Goal: Task Accomplishment & Management: Manage account settings

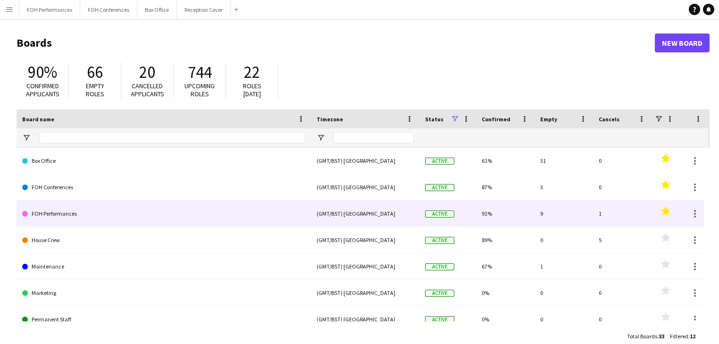
click at [46, 213] on link "FOH Performances" at bounding box center [163, 214] width 283 height 26
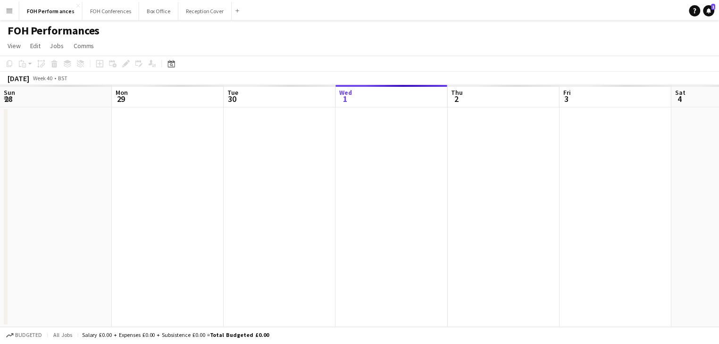
scroll to position [0, 226]
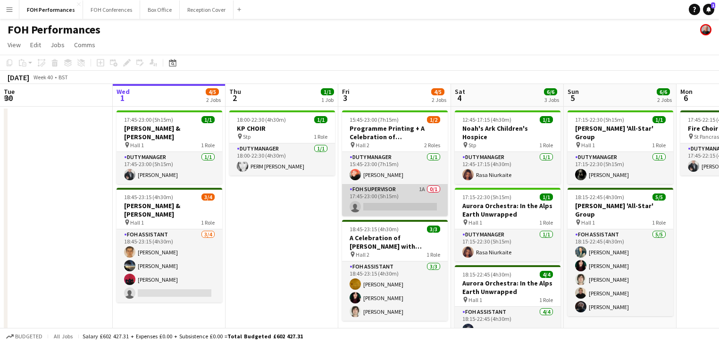
click at [402, 202] on app-card-role "FOH Supervisor 1A 0/1 17:45-23:00 (5h15m) single-neutral-actions" at bounding box center [395, 200] width 106 height 32
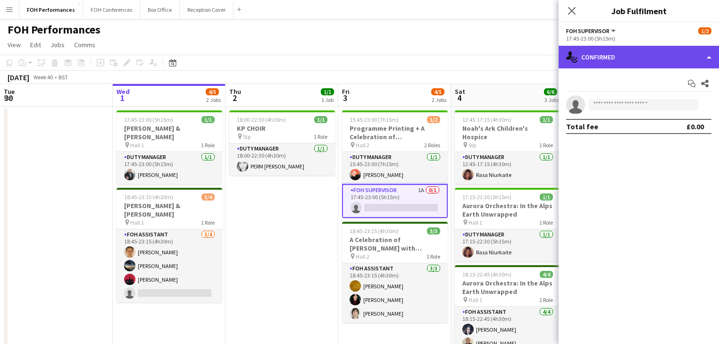
click at [645, 47] on div "single-neutral-actions-check-2 Confirmed" at bounding box center [639, 57] width 160 height 23
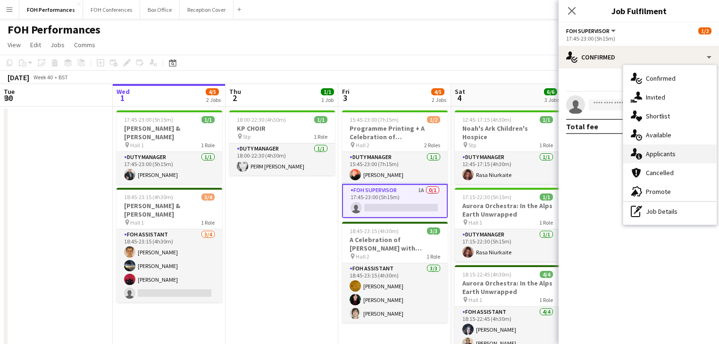
click at [693, 161] on div "single-neutral-actions-information Applicants" at bounding box center [669, 153] width 93 height 19
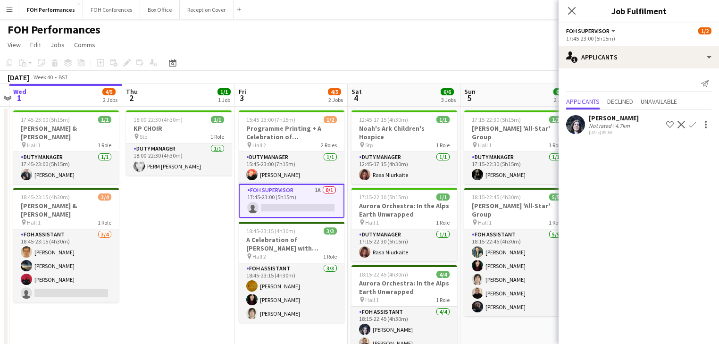
scroll to position [0, 338]
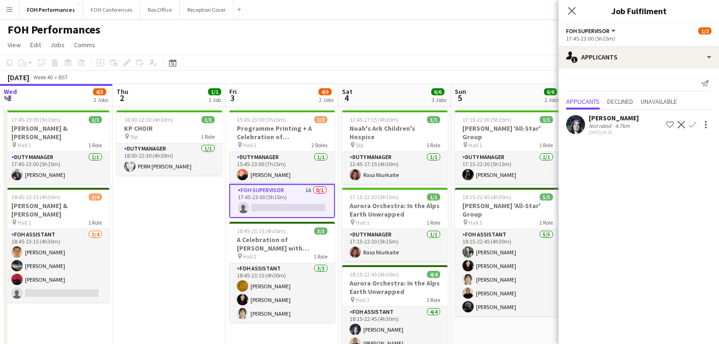
drag, startPoint x: 268, startPoint y: 205, endPoint x: 182, endPoint y: 190, distance: 87.7
click at [182, 190] on app-calendar-viewport "Sun 28 11/12 4 Jobs Mon 29 Tue 30 Wed 1 4/5 2 Jobs Thu 2 1/1 1 Job Fri 3 4/5 2 …" at bounding box center [359, 315] width 719 height 462
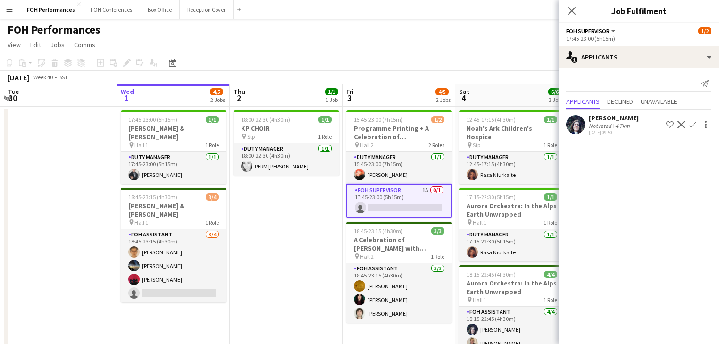
scroll to position [0, 219]
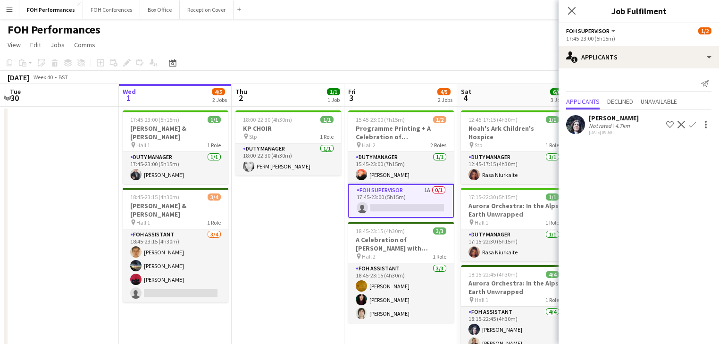
click at [283, 211] on app-calendar-viewport "Sun 28 11/12 4 Jobs Mon 29 Tue 30 Wed 1 4/5 2 Jobs Thu 2 1/1 1 Job Fri 3 4/5 2 …" at bounding box center [359, 315] width 719 height 462
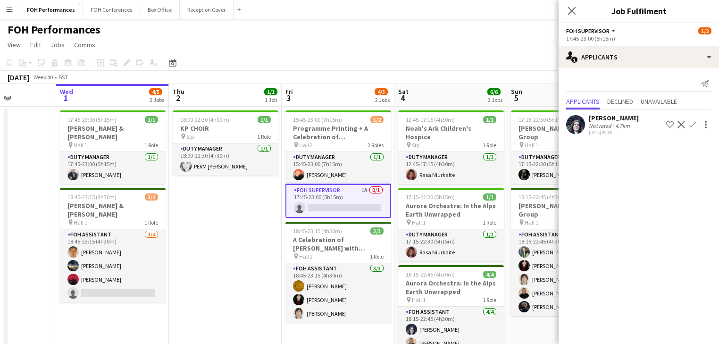
drag, startPoint x: 289, startPoint y: 236, endPoint x: 226, endPoint y: 233, distance: 62.8
click at [226, 233] on app-calendar-viewport "Sun 28 11/12 4 Jobs Mon 29 Tue 30 Wed 1 4/5 2 Jobs Thu 2 1/1 1 Job Fri 3 4/5 2 …" at bounding box center [359, 315] width 719 height 462
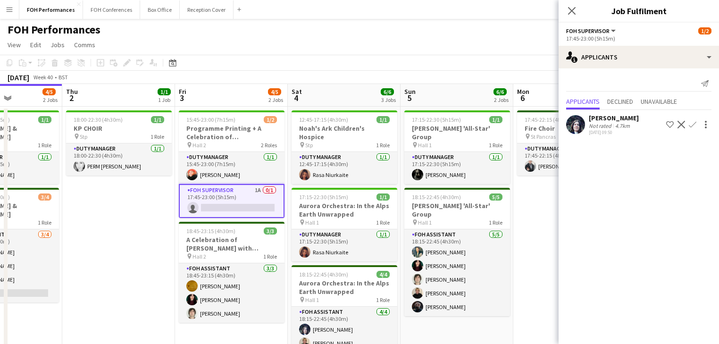
scroll to position [0, 404]
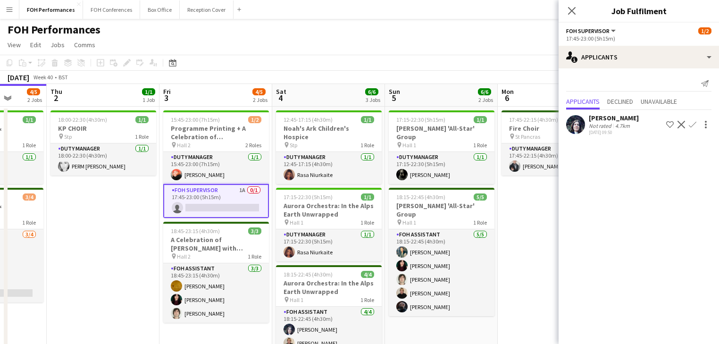
drag, startPoint x: 242, startPoint y: 230, endPoint x: 119, endPoint y: 219, distance: 122.7
click at [119, 219] on app-calendar-viewport "Sun 28 11/12 4 Jobs Mon 29 Tue 30 Wed 1 4/5 2 Jobs Thu 2 1/1 1 Job Fri 3 4/5 2 …" at bounding box center [359, 315] width 719 height 462
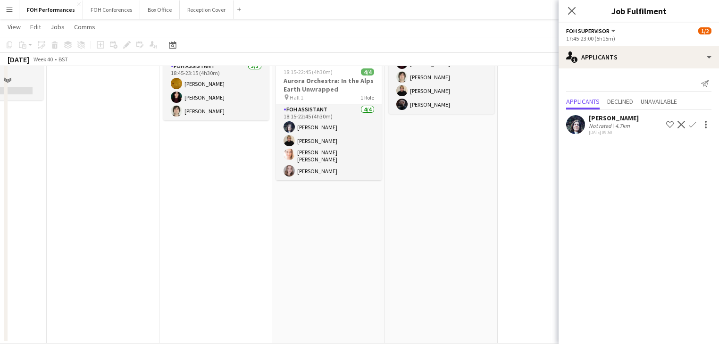
scroll to position [0, 0]
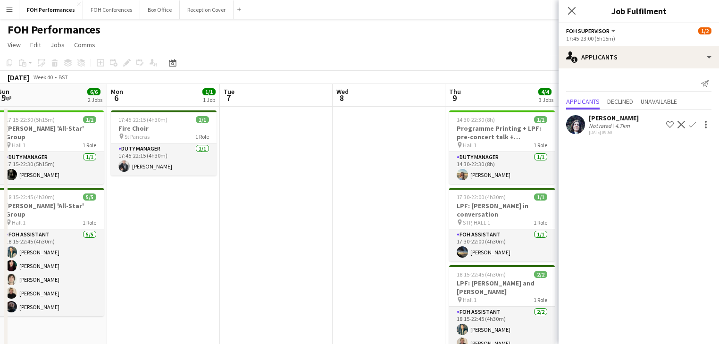
drag, startPoint x: 207, startPoint y: 204, endPoint x: 70, endPoint y: 186, distance: 138.0
click at [70, 186] on app-calendar-viewport "Thu 2 1/1 1 Job Fri 3 4/5 2 Jobs Sat 4 6/6 3 Jobs Sun 5 6/6 2 Jobs Mon 6 1/1 1 …" at bounding box center [359, 315] width 719 height 462
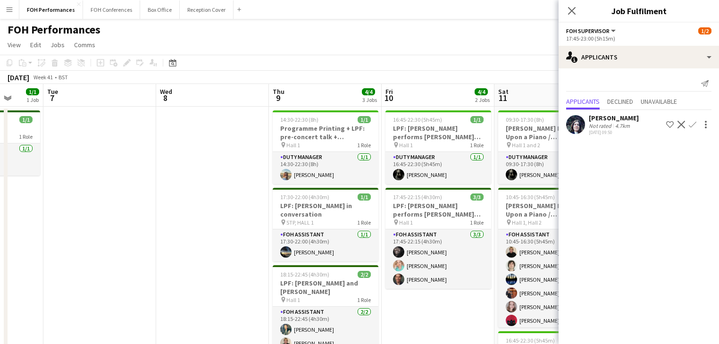
drag, startPoint x: 235, startPoint y: 212, endPoint x: 40, endPoint y: 176, distance: 199.0
click at [40, 176] on app-calendar-viewport "Sat 4 6/6 3 Jobs Sun 5 6/6 2 Jobs Mon 6 1/1 1 Job Tue 7 Wed 8 Thu 9 4/4 3 Jobs …" at bounding box center [359, 315] width 719 height 462
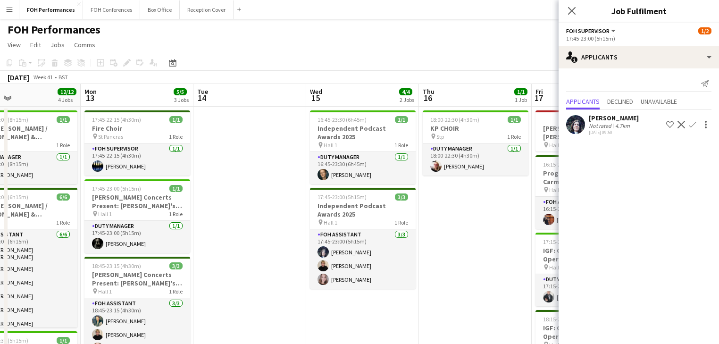
scroll to position [0, 277]
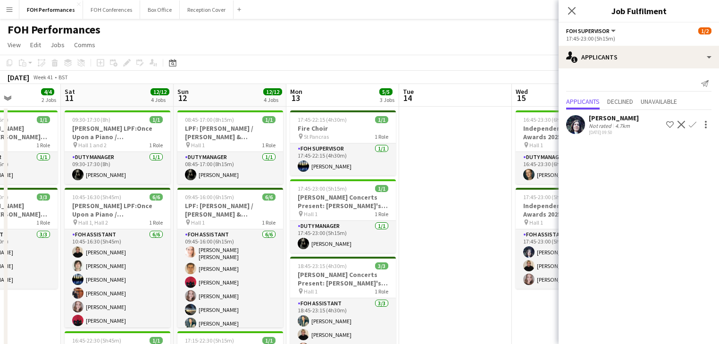
drag, startPoint x: 385, startPoint y: 191, endPoint x: -33, endPoint y: 138, distance: 420.9
click at [0, 138] on html "Menu Boards Boards Boards All jobs Status Workforce Workforce My Workforce Recr…" at bounding box center [359, 281] width 719 height 562
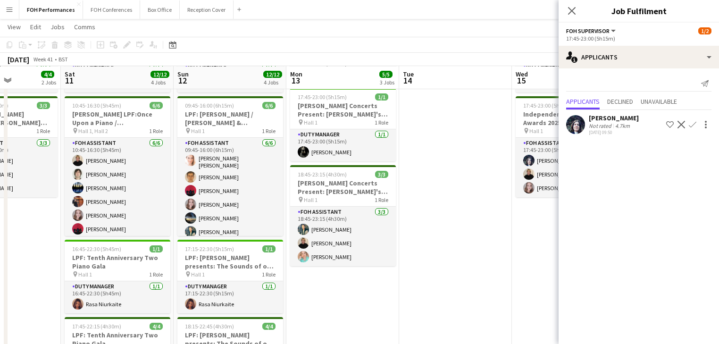
scroll to position [0, 0]
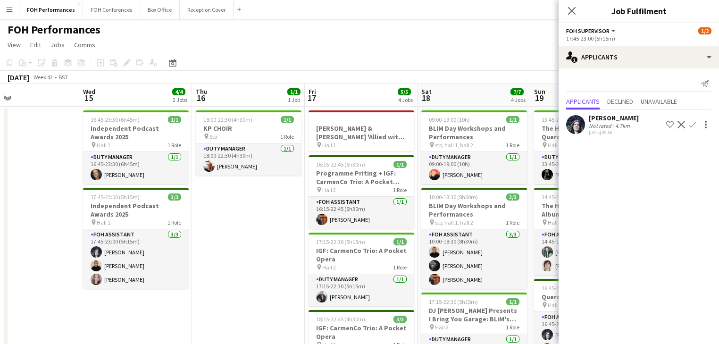
drag, startPoint x: 447, startPoint y: 231, endPoint x: 23, endPoint y: 185, distance: 426.6
click at [23, 185] on app-calendar-viewport "Sat 11 12/12 4 Jobs Sun 12 12/12 4 Jobs Mon 13 5/5 3 Jobs Tue 14 Wed 15 4/4 2 J…" at bounding box center [359, 315] width 719 height 462
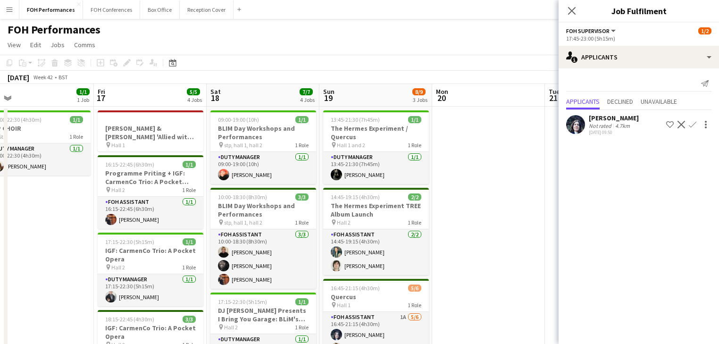
scroll to position [0, 269]
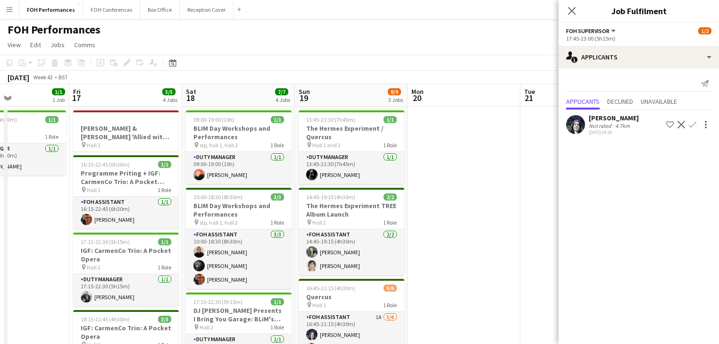
drag, startPoint x: 254, startPoint y: 227, endPoint x: 29, endPoint y: 194, distance: 227.5
click at [29, 194] on app-calendar-viewport "Tue 14 Wed 15 4/4 2 Jobs Thu 16 1/1 1 Job Fri 17 5/5 4 Jobs Sat 18 7/7 4 Jobs S…" at bounding box center [359, 315] width 719 height 462
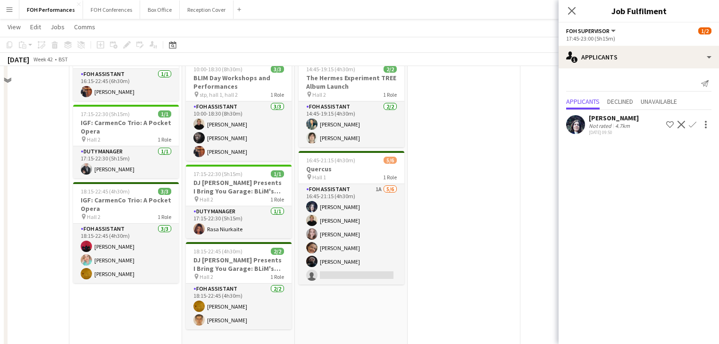
scroll to position [50, 0]
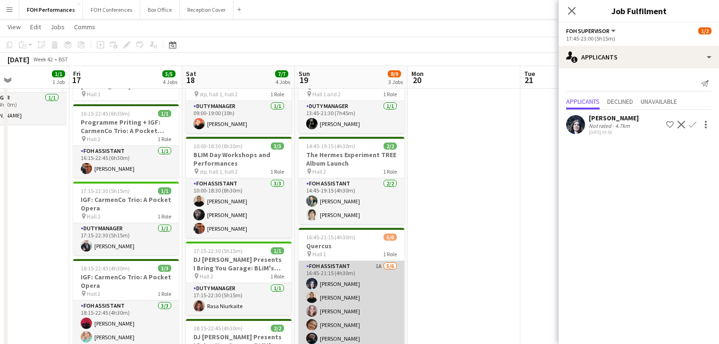
click at [350, 292] on app-card-role "FOH Assistant 1A [DATE] 16:45-21:15 (4h30m) [PERSON_NAME] [PERSON_NAME] [PERSON…" at bounding box center [352, 311] width 106 height 101
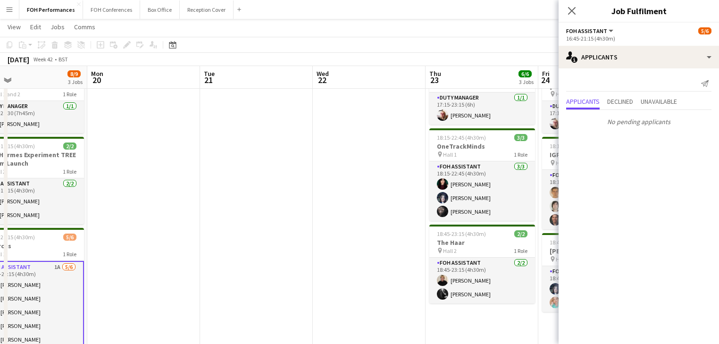
drag, startPoint x: 423, startPoint y: 157, endPoint x: 205, endPoint y: 158, distance: 218.0
click at [167, 157] on app-calendar-viewport "Thu 16 1/1 1 Job Fri 17 5/5 4 Jobs Sat 18 7/7 4 Jobs Sun 19 8/9 3 Jobs Mon 20 T…" at bounding box center [359, 299] width 719 height 625
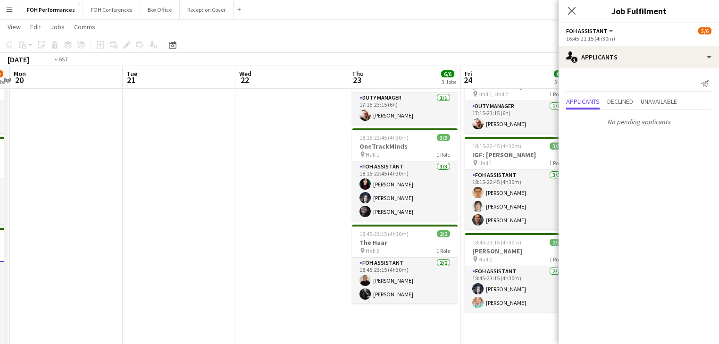
drag, startPoint x: 294, startPoint y: 189, endPoint x: 59, endPoint y: 153, distance: 237.8
click at [53, 155] on app-calendar-viewport "Thu 16 1/1 1 Job Fri 17 5/5 4 Jobs Sat 18 7/7 4 Jobs Sun 19 8/9 3 Jobs Mon 20 T…" at bounding box center [359, 299] width 719 height 625
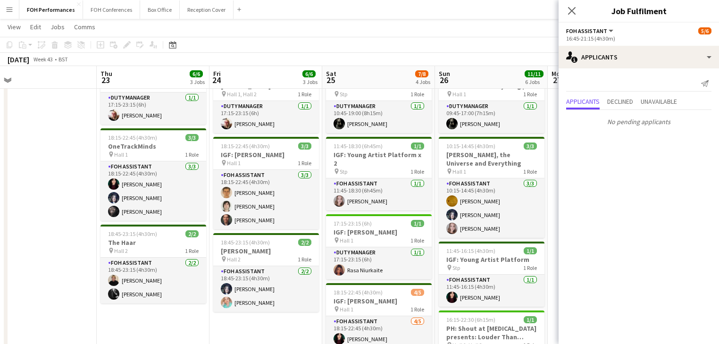
scroll to position [0, 260]
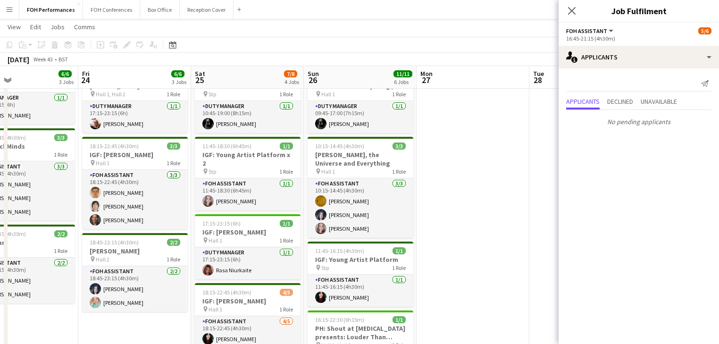
drag, startPoint x: 386, startPoint y: 200, endPoint x: 255, endPoint y: 189, distance: 131.7
click at [255, 189] on app-calendar-viewport "Tue 21 Wed 22 Thu 23 6/6 3 Jobs Fri 24 6/6 3 Jobs Sat 25 7/8 4 Jobs Sun 26 11/1…" at bounding box center [359, 299] width 719 height 625
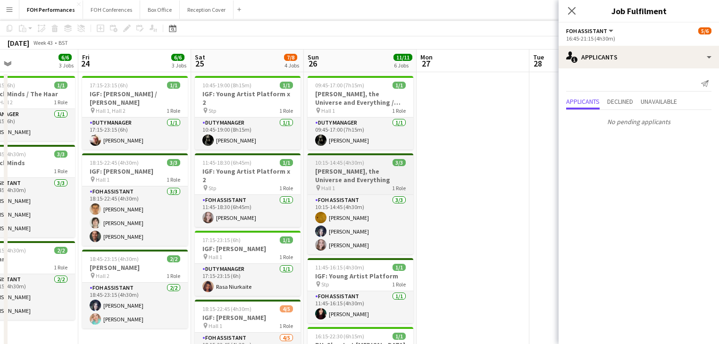
scroll to position [0, 0]
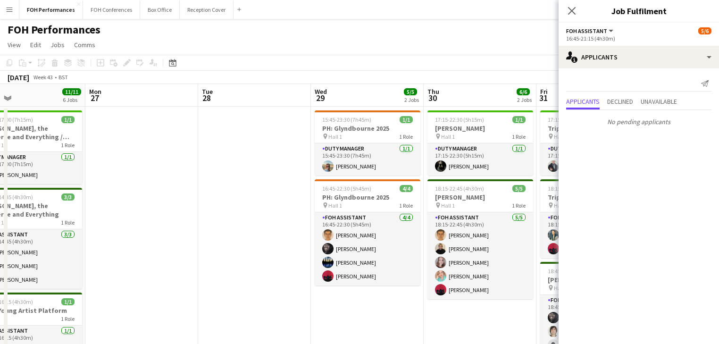
drag, startPoint x: 176, startPoint y: 195, endPoint x: 154, endPoint y: 186, distance: 22.9
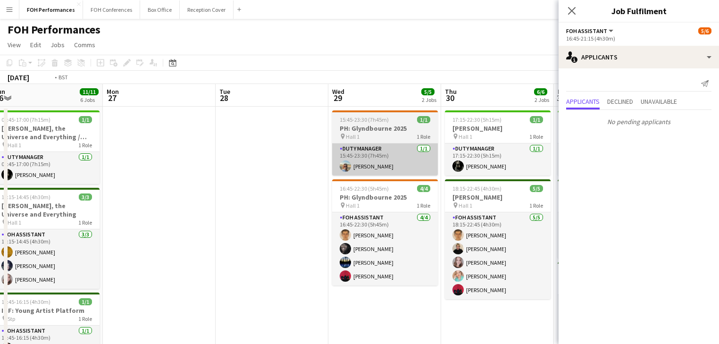
drag, startPoint x: 254, startPoint y: 208, endPoint x: 62, endPoint y: 165, distance: 196.2
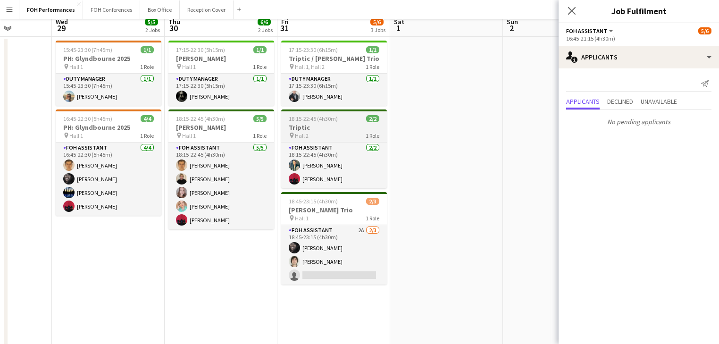
scroll to position [151, 0]
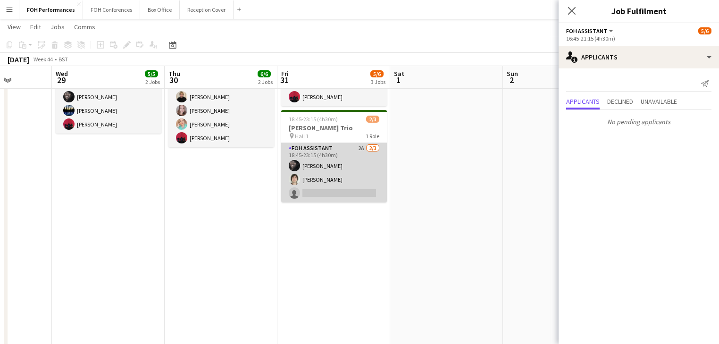
click at [334, 164] on app-card-role "FOH Assistant 2A [DATE] 18:45-23:15 (4h30m) [PERSON_NAME] [PERSON_NAME] single-…" at bounding box center [334, 172] width 106 height 59
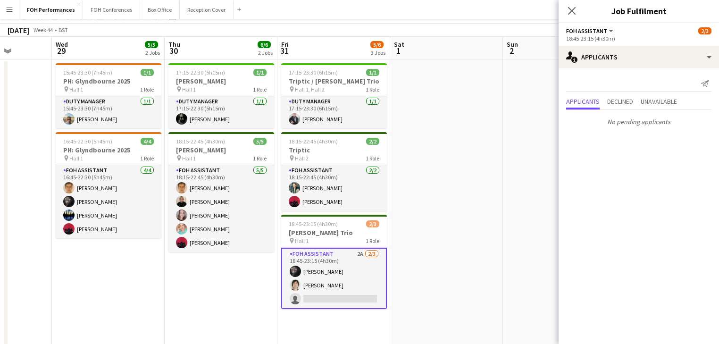
scroll to position [0, 0]
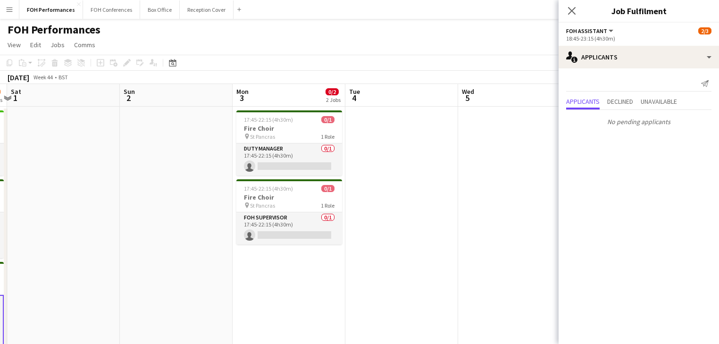
drag, startPoint x: 489, startPoint y: 198, endPoint x: 105, endPoint y: 167, distance: 384.9
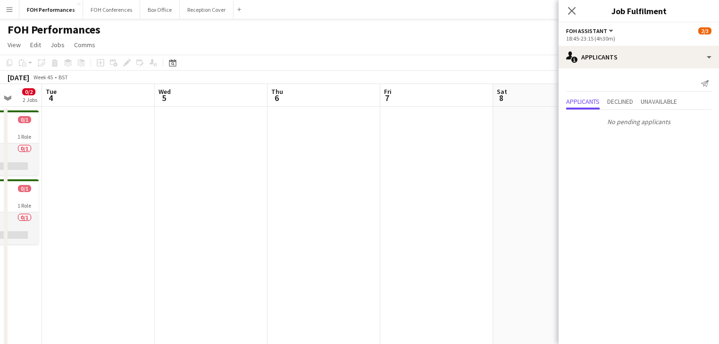
drag, startPoint x: 411, startPoint y: 221, endPoint x: 127, endPoint y: 194, distance: 284.9
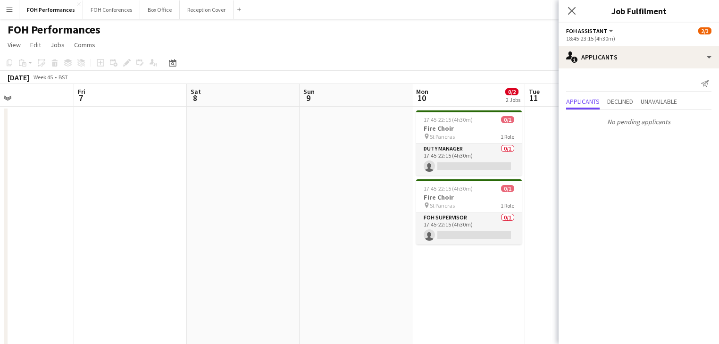
drag, startPoint x: -8, startPoint y: 176, endPoint x: -24, endPoint y: 171, distance: 16.1
click at [0, 171] on html "Menu Boards Boards Boards All jobs Status Workforce Workforce My Workforce Recr…" at bounding box center [359, 339] width 719 height 679
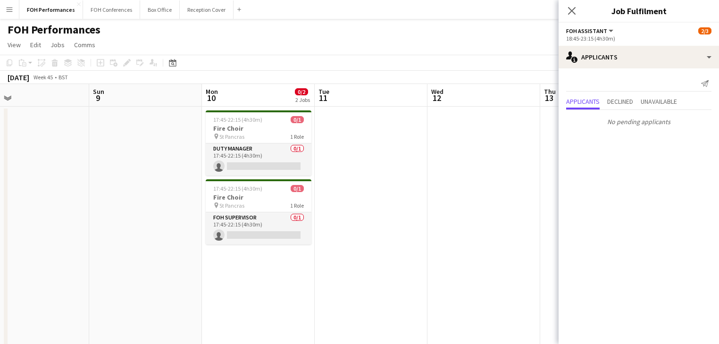
drag, startPoint x: 5, startPoint y: 169, endPoint x: 466, endPoint y: 186, distance: 461.3
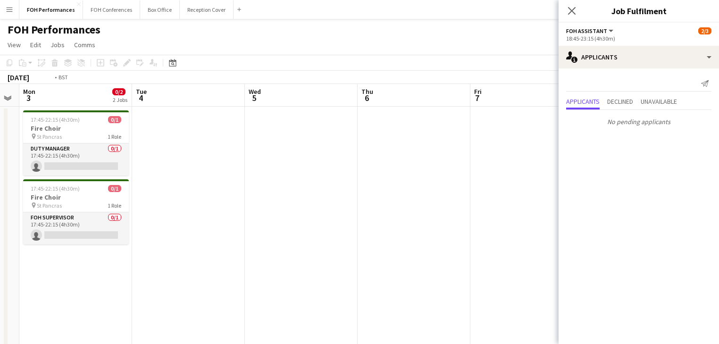
drag, startPoint x: 261, startPoint y: 171, endPoint x: 550, endPoint y: 171, distance: 289.3
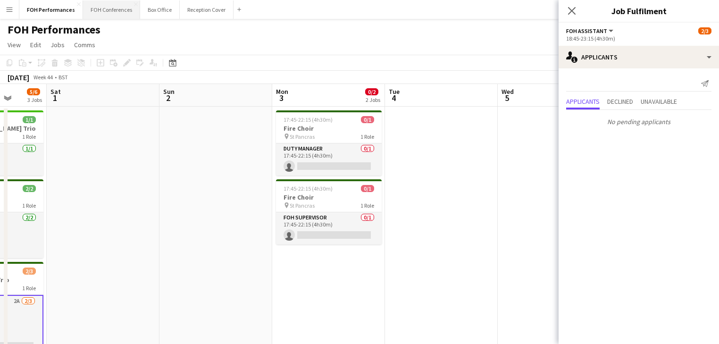
click at [98, 7] on button "FOH Conferences Close" at bounding box center [111, 9] width 57 height 18
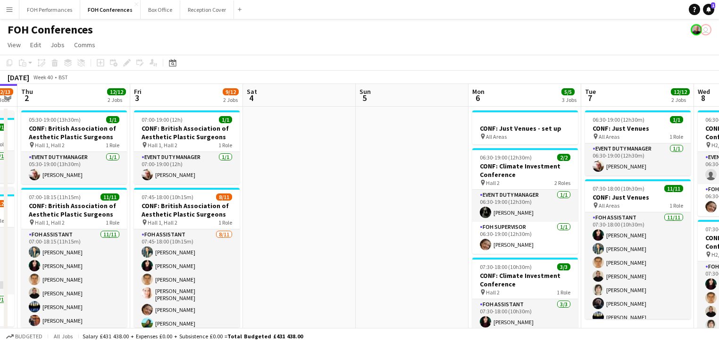
drag, startPoint x: 482, startPoint y: 197, endPoint x: 271, endPoint y: 180, distance: 212.1
click at [271, 180] on app-calendar-viewport "Sun 28 Mon 29 1 Job Tue 30 12/13 2 Jobs Wed 1 12/13 2 Jobs Thu 2 12/12 2 Jobs F…" at bounding box center [359, 314] width 719 height 461
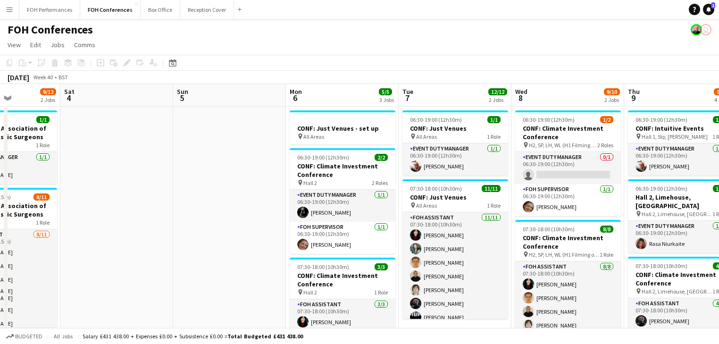
drag, startPoint x: 451, startPoint y: 172, endPoint x: 279, endPoint y: 152, distance: 172.4
click at [279, 152] on app-calendar-viewport "Tue 30 12/13 2 Jobs Wed 1 12/13 2 Jobs Thu 2 12/12 2 Jobs Fri 3 9/12 2 Jobs Sat…" at bounding box center [359, 314] width 719 height 461
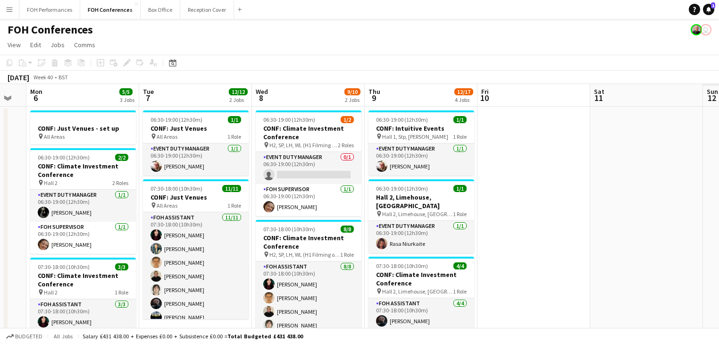
drag, startPoint x: 471, startPoint y: 170, endPoint x: 235, endPoint y: 150, distance: 237.2
click at [235, 150] on app-calendar-viewport "Thu 2 12/12 2 Jobs Fri 3 9/12 2 Jobs Sat 4 Sun 5 Mon 6 5/5 3 Jobs Tue 7 12/12 2…" at bounding box center [359, 314] width 719 height 461
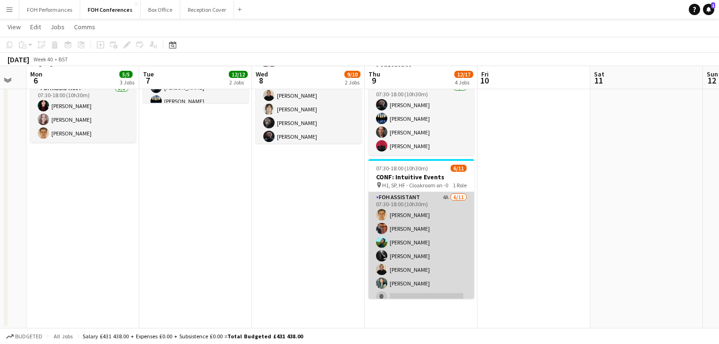
click at [424, 232] on app-card-role "FOH Assistant 4A [DATE] 07:30-18:00 (10h30m) [PERSON_NAME] [PERSON_NAME] [PERSO…" at bounding box center [422, 276] width 106 height 169
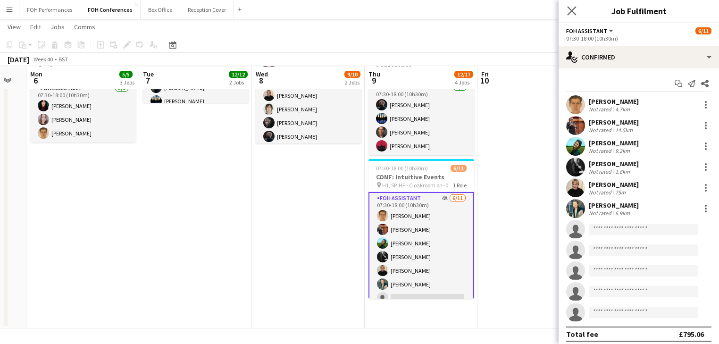
click at [576, 10] on icon "Close pop-in" at bounding box center [571, 10] width 9 height 9
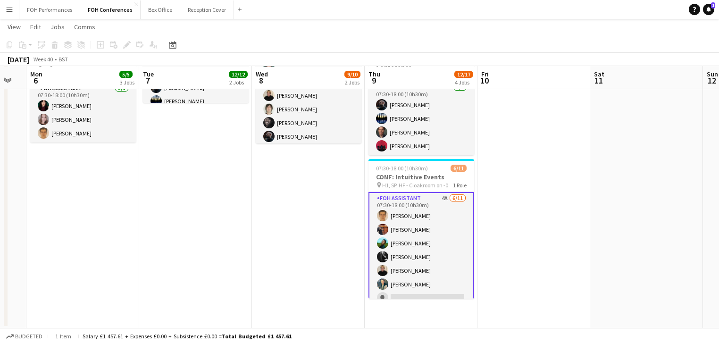
click at [437, 242] on app-card-role "FOH Assistant 4A [DATE] 07:30-18:00 (10h30m) [PERSON_NAME] [PERSON_NAME] [PERSO…" at bounding box center [422, 277] width 106 height 171
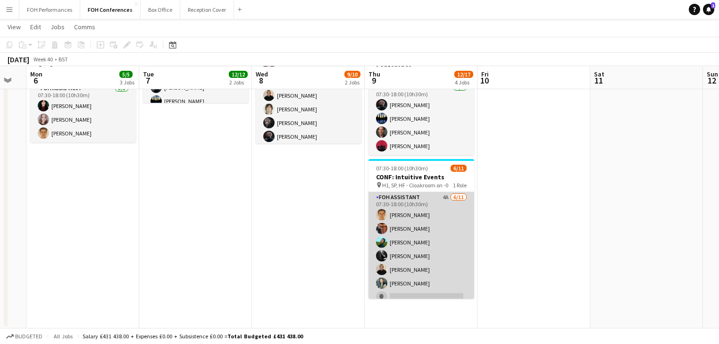
click at [438, 242] on app-card-role "FOH Assistant 4A [DATE] 07:30-18:00 (10h30m) [PERSON_NAME] [PERSON_NAME] [PERSO…" at bounding box center [422, 276] width 106 height 169
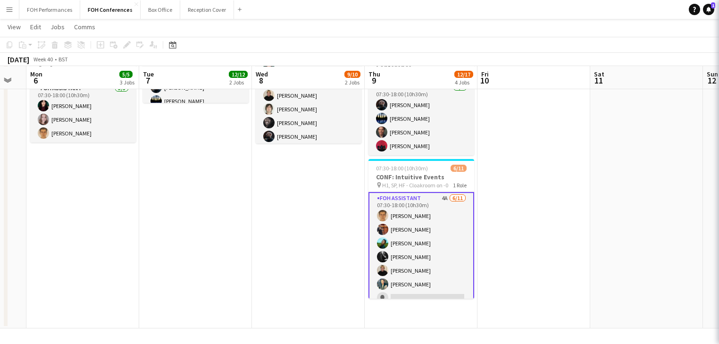
click at [544, 224] on app-date-cell at bounding box center [534, 110] width 113 height 438
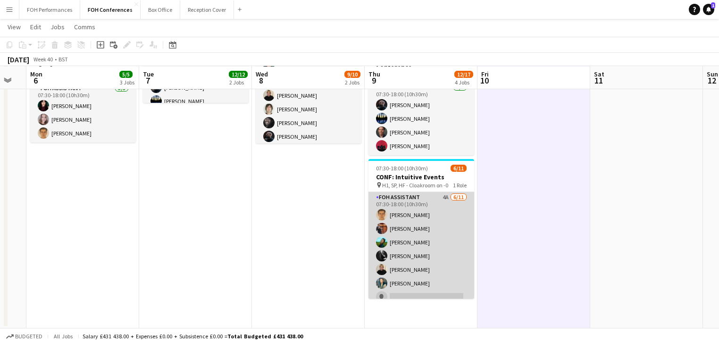
click at [447, 240] on app-card-role "FOH Assistant 4A [DATE] 07:30-18:00 (10h30m) [PERSON_NAME] [PERSON_NAME] [PERSO…" at bounding box center [422, 276] width 106 height 169
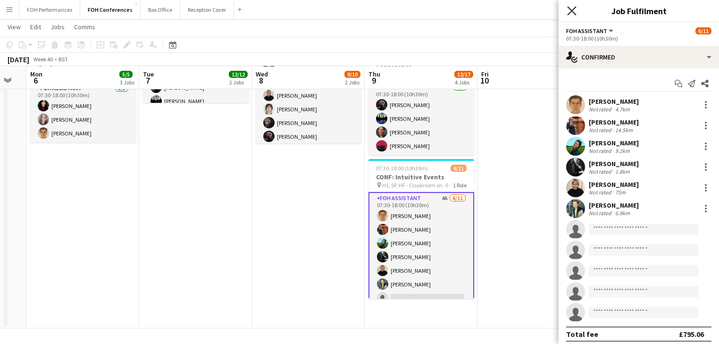
click at [568, 10] on icon "Close pop-in" at bounding box center [571, 10] width 9 height 9
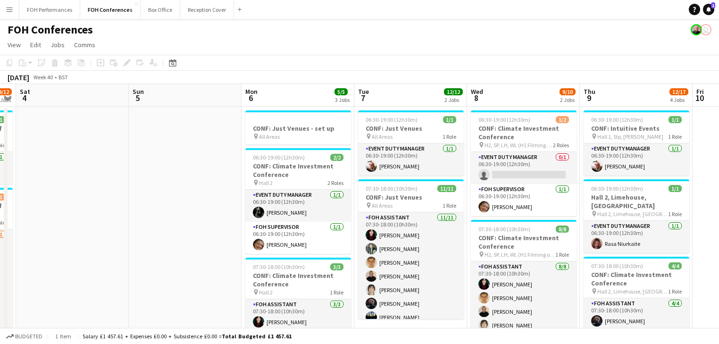
drag, startPoint x: 280, startPoint y: 160, endPoint x: 495, endPoint y: 160, distance: 215.2
click at [495, 160] on app-calendar-viewport "Thu 2 12/12 2 Jobs Fri 3 9/12 2 Jobs Sat 4 Sun 5 Mon 6 5/5 3 Jobs Tue 7 12/12 2…" at bounding box center [359, 314] width 719 height 461
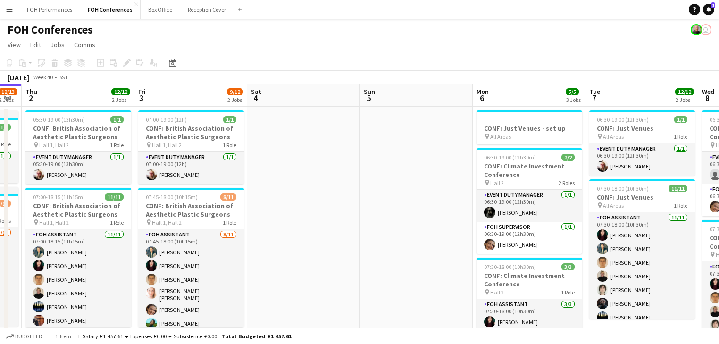
drag, startPoint x: 365, startPoint y: 165, endPoint x: 596, endPoint y: 172, distance: 231.3
click at [596, 172] on app-calendar-viewport "Mon 29 1 Job Tue 30 12/13 2 Jobs Wed 1 12/13 2 Jobs Thu 2 12/12 2 Jobs Fri 3 9/…" at bounding box center [359, 314] width 719 height 461
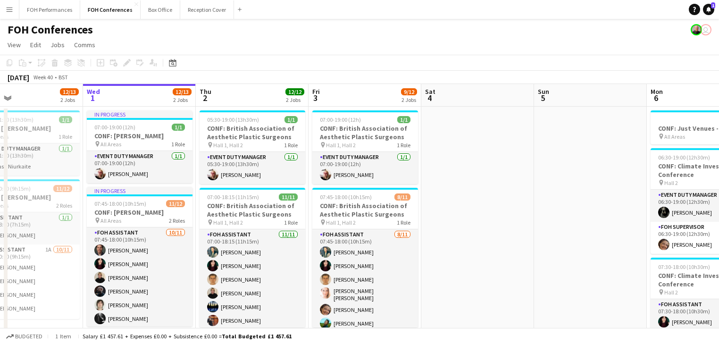
scroll to position [0, 252]
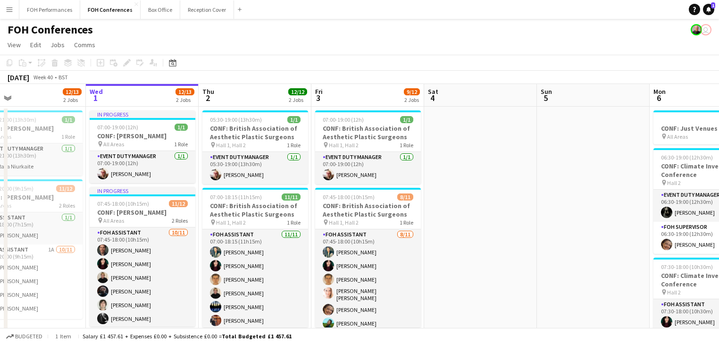
click at [562, 168] on app-calendar-viewport "Sun 28 Mon 29 1 Job Tue 30 12/13 2 Jobs Wed 1 12/13 2 Jobs Thu 2 12/12 2 Jobs F…" at bounding box center [359, 314] width 719 height 461
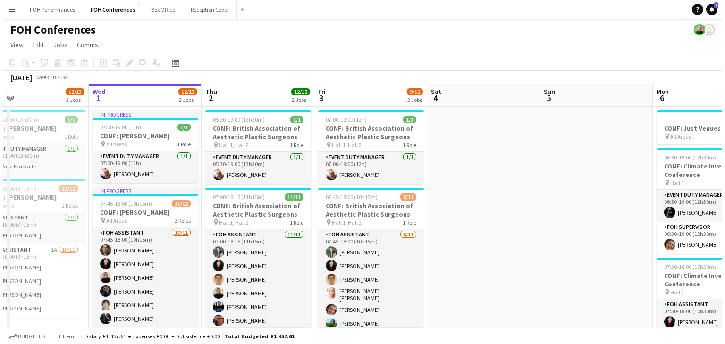
scroll to position [0, 291]
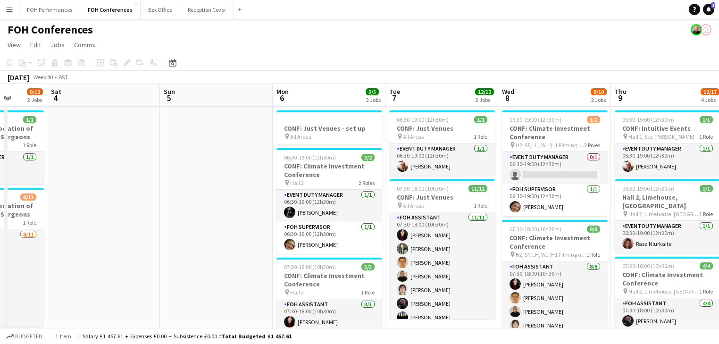
drag, startPoint x: 397, startPoint y: 174, endPoint x: -471, endPoint y: 51, distance: 877.3
click at [0, 51] on html "Menu Boards Boards Boards All jobs Status Workforce Workforce My Workforce Recr…" at bounding box center [359, 280] width 719 height 561
click at [47, 12] on button "FOH Performances Close" at bounding box center [49, 9] width 61 height 18
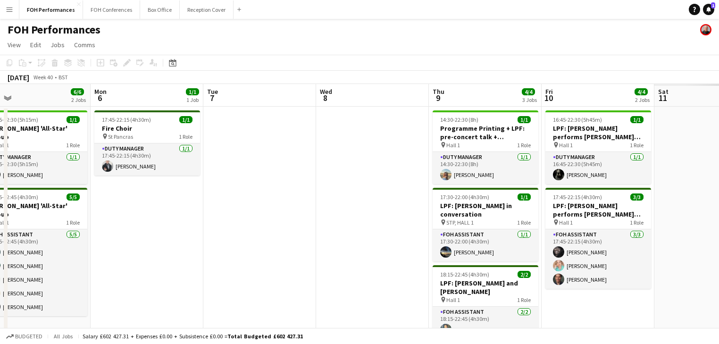
drag, startPoint x: 521, startPoint y: 186, endPoint x: 121, endPoint y: 187, distance: 400.2
click at [121, 187] on app-calendar-viewport "Wed 1 4/5 2 Jobs Thu 2 1/1 1 Job Fri 3 4/5 2 Jobs Sat 4 6/6 3 Jobs Sun 5 6/6 2 …" at bounding box center [359, 315] width 719 height 462
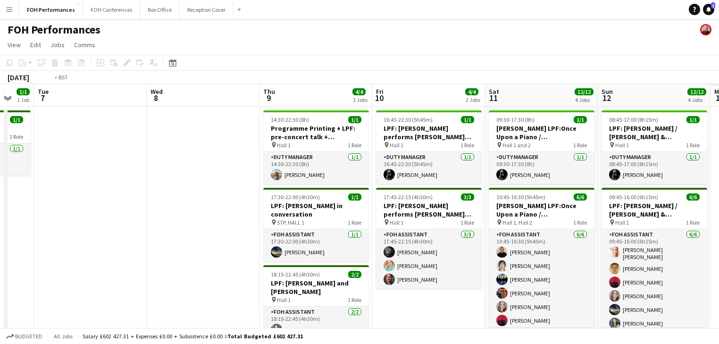
drag, startPoint x: 330, startPoint y: 233, endPoint x: 127, endPoint y: 202, distance: 205.1
click at [127, 202] on app-calendar-viewport "Fri 3 4/5 2 Jobs Sat 4 6/6 3 Jobs Sun 5 6/6 2 Jobs Mon 6 1/1 1 Job Tue 7 Wed 8 …" at bounding box center [359, 315] width 719 height 462
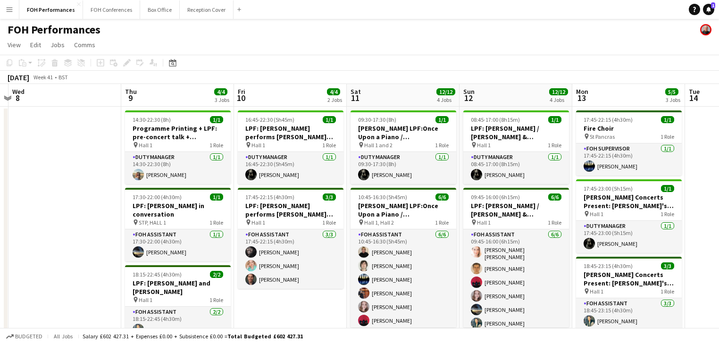
scroll to position [0, 342]
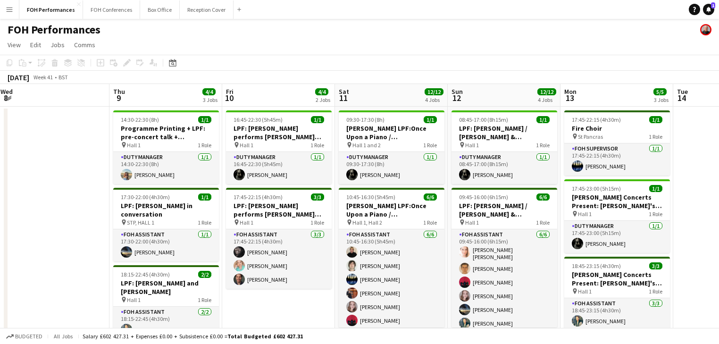
drag, startPoint x: 304, startPoint y: 218, endPoint x: 293, endPoint y: 215, distance: 12.0
click at [293, 215] on app-calendar-viewport "Sun 5 6/6 2 Jobs Mon 6 1/1 1 Job Tue 7 Wed 8 Thu 9 4/4 3 Jobs Fri 10 4/4 2 Jobs…" at bounding box center [359, 315] width 719 height 462
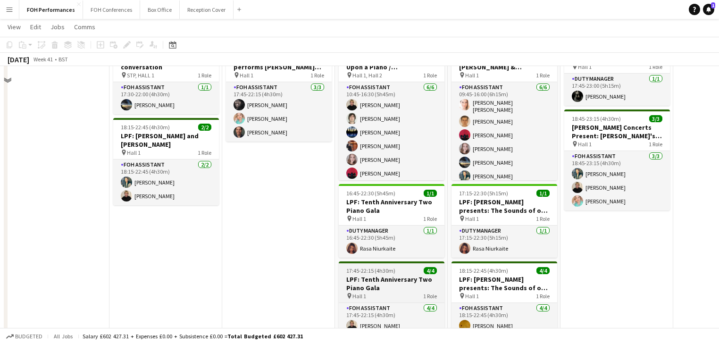
scroll to position [201, 0]
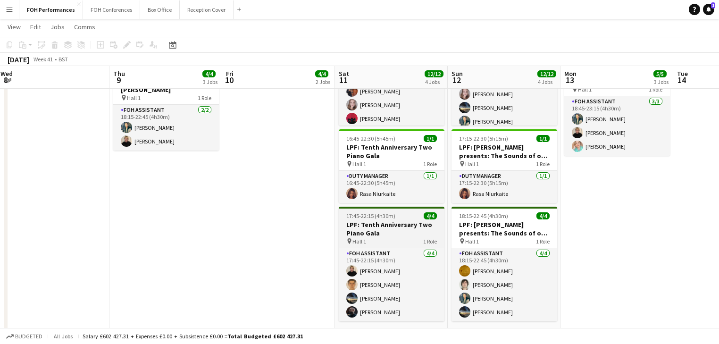
click at [369, 231] on h3 "LPF: Tenth Anniversary Two Piano Gala" at bounding box center [392, 228] width 106 height 17
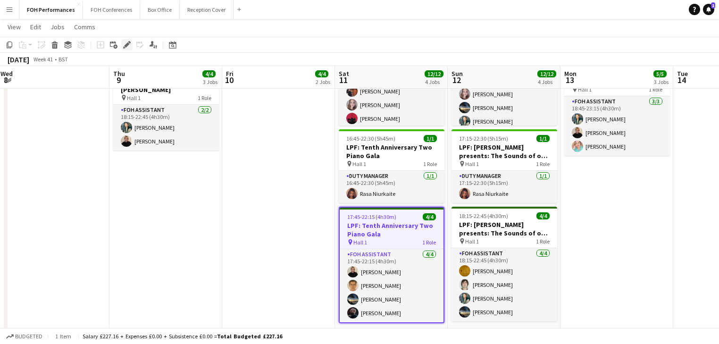
click at [126, 45] on icon at bounding box center [126, 44] width 5 height 5
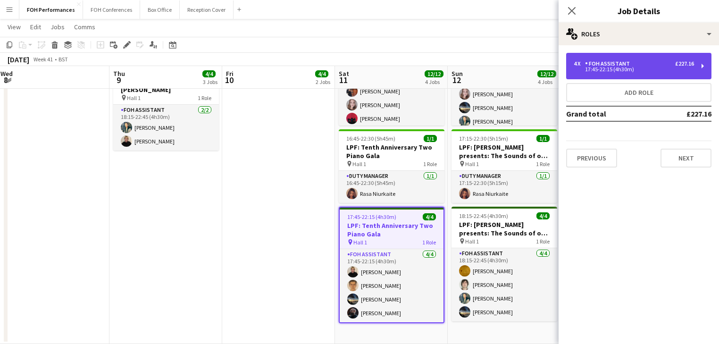
click at [638, 65] on div "4 x FOH Assistant £227.16" at bounding box center [634, 63] width 120 height 7
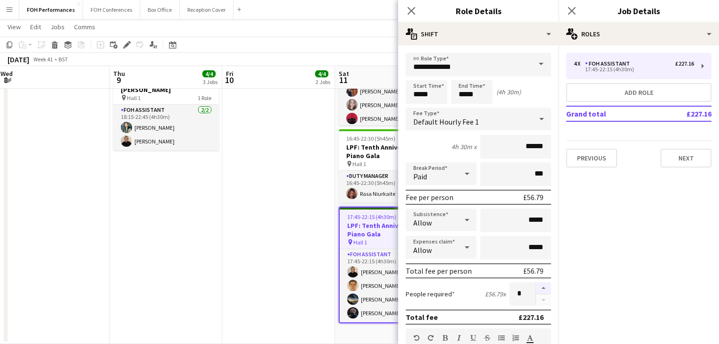
click at [538, 283] on button "button" at bounding box center [543, 288] width 15 height 12
type input "*"
click at [202, 219] on app-date-cell "14:30-22:30 (8h) 1/1 Programme Printing + LPF: pre-concert talk + [PERSON_NAME]…" at bounding box center [165, 124] width 113 height 439
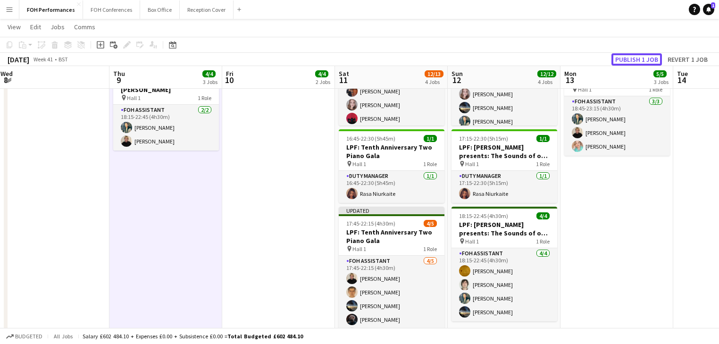
click at [630, 57] on button "Publish 1 job" at bounding box center [637, 59] width 50 height 12
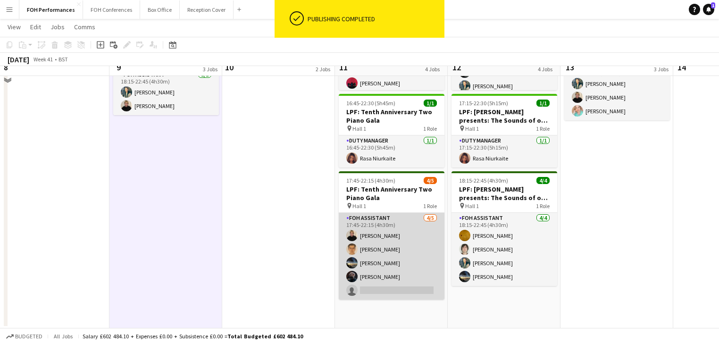
scroll to position [136, 0]
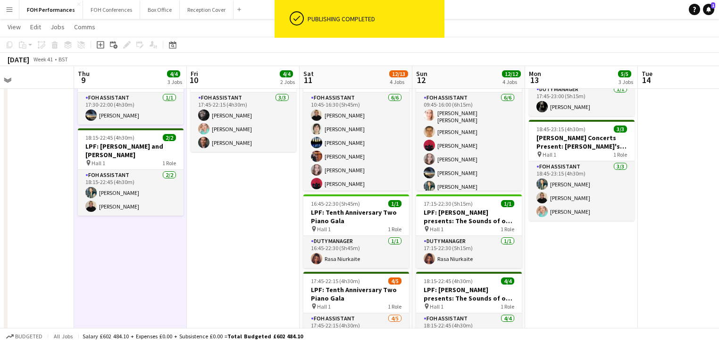
drag, startPoint x: 565, startPoint y: 266, endPoint x: 521, endPoint y: 293, distance: 51.5
click at [521, 293] on app-calendar-viewport "Sun 5 6/6 2 Jobs Mon 6 1/1 1 Job Tue 7 Wed 8 Thu 9 4/4 3 Jobs Fri 10 4/4 2 Jobs…" at bounding box center [359, 165] width 719 height 528
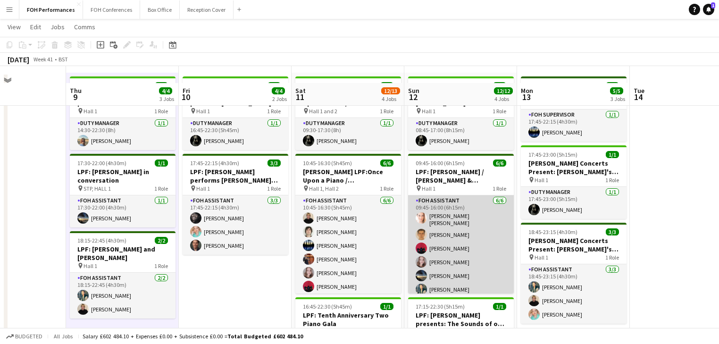
scroll to position [50, 0]
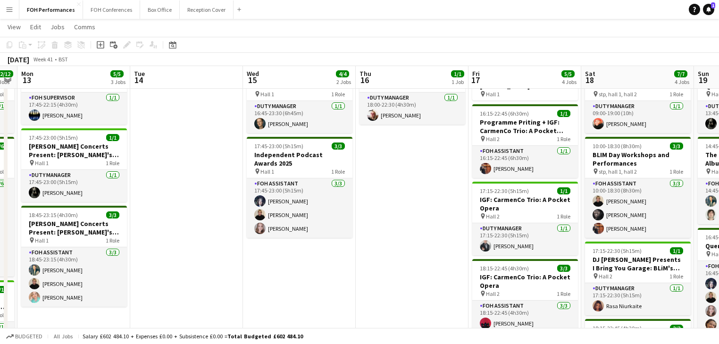
drag, startPoint x: 627, startPoint y: 255, endPoint x: 310, endPoint y: 252, distance: 317.1
click at [127, 254] on app-calendar-viewport "Fri 10 4/4 2 Jobs Sat 11 12/13 4 Jobs Sun 12 12/12 4 Jobs Mon 13 5/5 3 Jobs Tue…" at bounding box center [359, 247] width 719 height 520
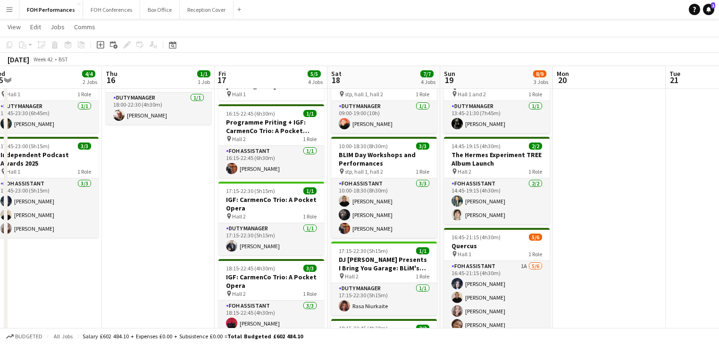
scroll to position [0, 428]
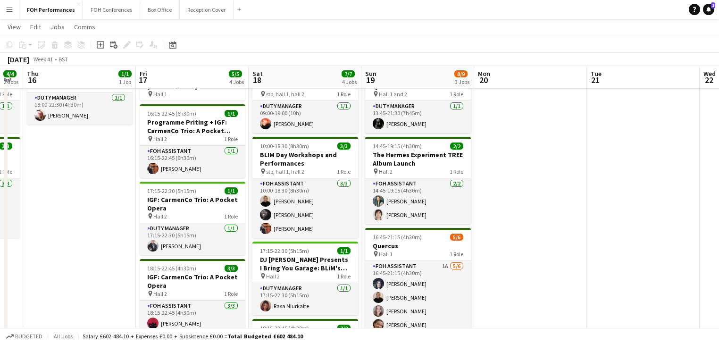
drag, startPoint x: 377, startPoint y: 254, endPoint x: 63, endPoint y: 226, distance: 315.1
click at [63, 226] on app-calendar-viewport "Sun 12 12/12 4 Jobs Mon 13 5/5 3 Jobs Tue 14 Wed 15 4/4 2 Jobs Thu 16 1/1 1 Job…" at bounding box center [359, 247] width 719 height 520
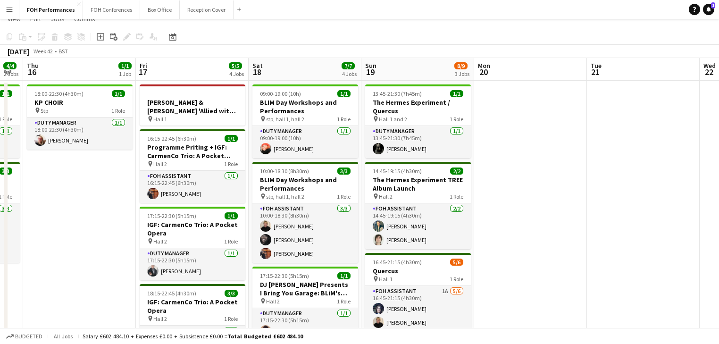
scroll to position [0, 0]
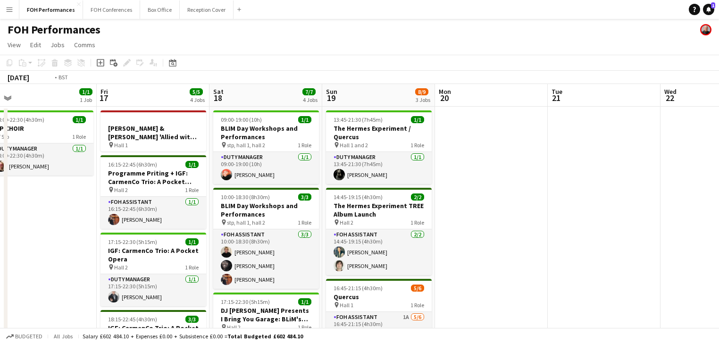
drag, startPoint x: 518, startPoint y: 218, endPoint x: 85, endPoint y: 172, distance: 435.1
click at [78, 173] on app-calendar-viewport "Tue 14 Wed 15 4/4 2 Jobs Thu 16 1/1 1 Job Fri 17 5/5 4 Jobs Sat 18 7/7 4 Jobs S…" at bounding box center [359, 321] width 719 height 474
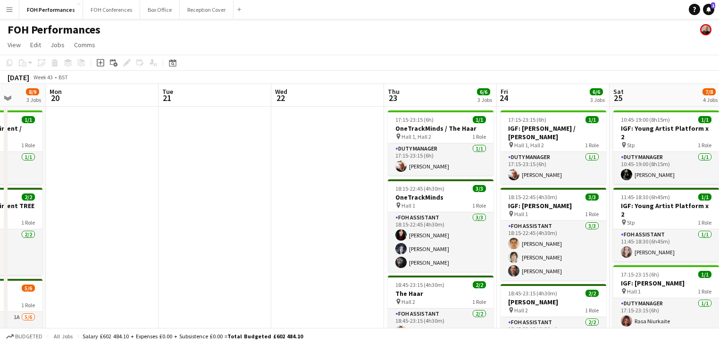
scroll to position [0, 340]
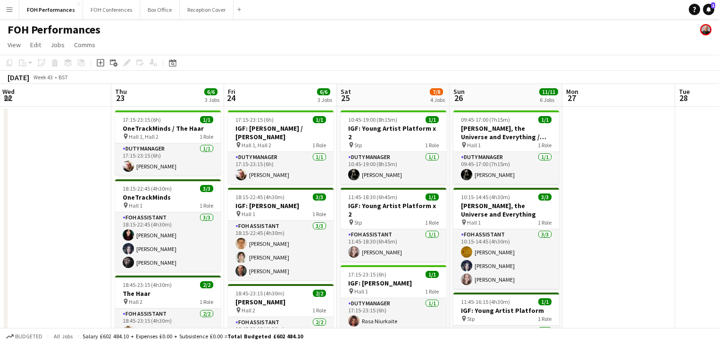
drag, startPoint x: 327, startPoint y: 187, endPoint x: 134, endPoint y: 178, distance: 192.7
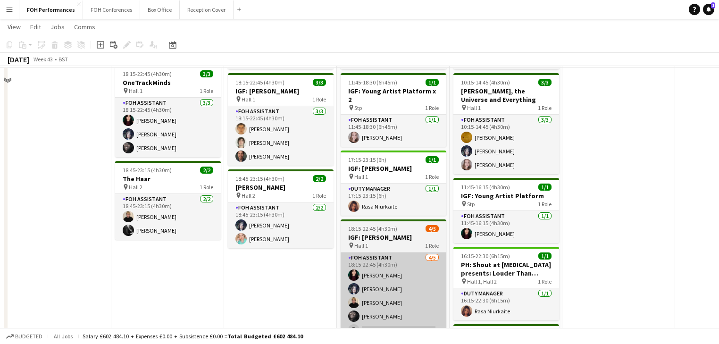
scroll to position [151, 0]
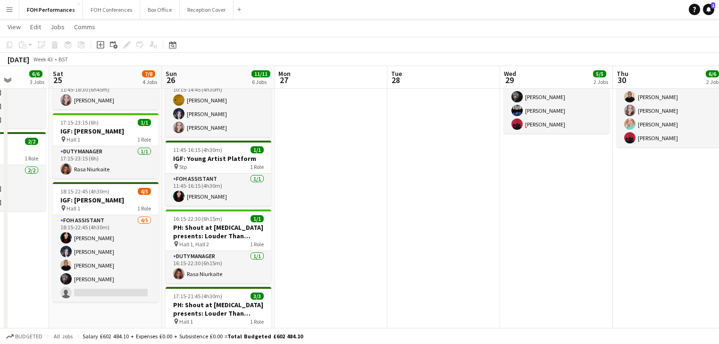
drag, startPoint x: 640, startPoint y: 227, endPoint x: 352, endPoint y: 229, distance: 287.9
click at [352, 229] on app-calendar-viewport "Tue 21 Wed 22 Thu 23 6/6 3 Jobs Fri 24 6/6 3 Jobs Sat 25 7/8 4 Jobs Sun 26 11/1…" at bounding box center [359, 198] width 719 height 625
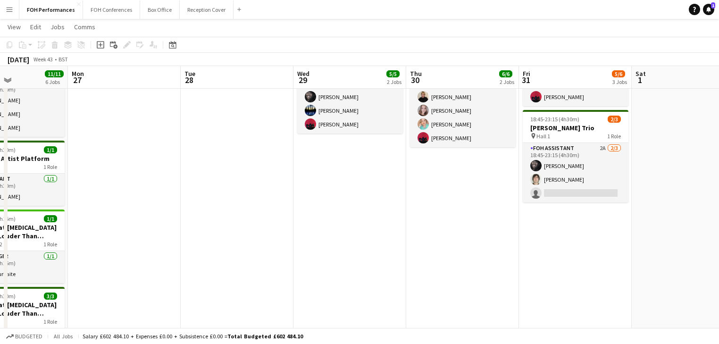
drag, startPoint x: 359, startPoint y: 226, endPoint x: 327, endPoint y: 221, distance: 32.9
click at [327, 221] on app-calendar-viewport "Thu 23 6/6 3 Jobs Fri 24 6/6 3 Jobs Sat 25 7/8 4 Jobs Sun 26 11/11 6 Jobs Mon 2…" at bounding box center [359, 198] width 719 height 625
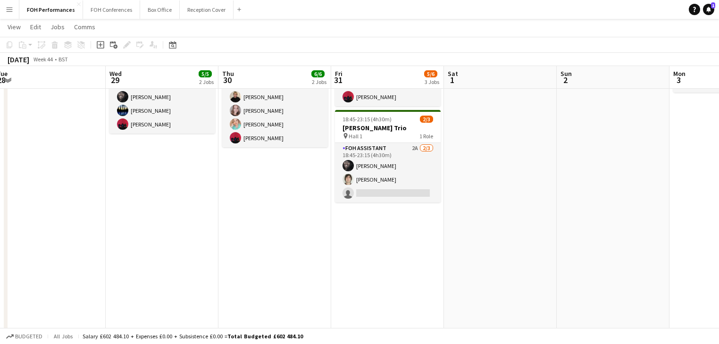
drag, startPoint x: 423, startPoint y: 234, endPoint x: 336, endPoint y: 227, distance: 87.0
click at [336, 227] on app-calendar-viewport "Sat 25 7/8 4 Jobs Sun 26 11/11 6 Jobs Mon 27 Tue 28 Wed 29 5/5 2 Jobs Thu 30 6/…" at bounding box center [359, 198] width 719 height 625
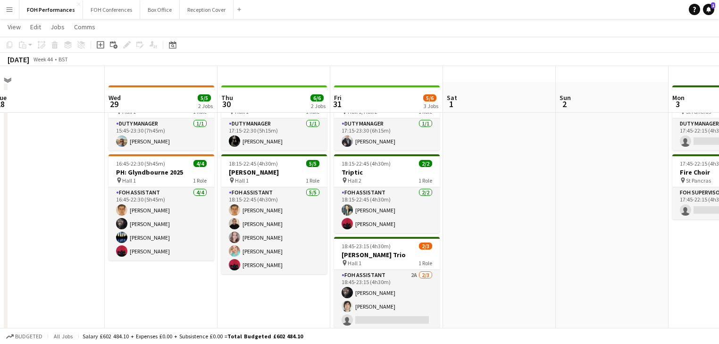
scroll to position [0, 0]
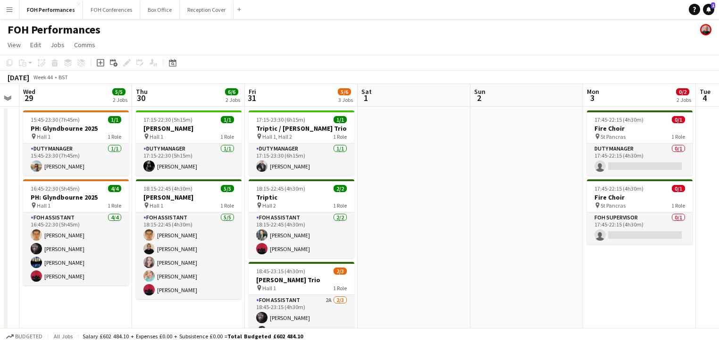
drag, startPoint x: 556, startPoint y: 232, endPoint x: 242, endPoint y: 201, distance: 315.8
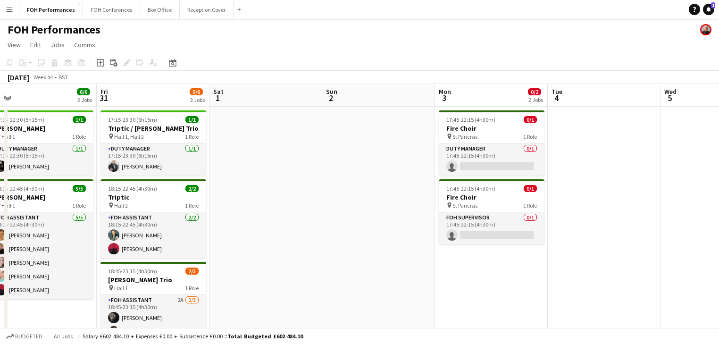
scroll to position [0, 263]
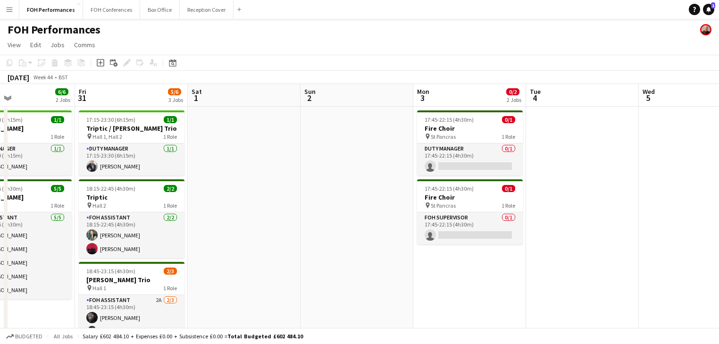
drag, startPoint x: 267, startPoint y: 219, endPoint x: 326, endPoint y: 225, distance: 59.3
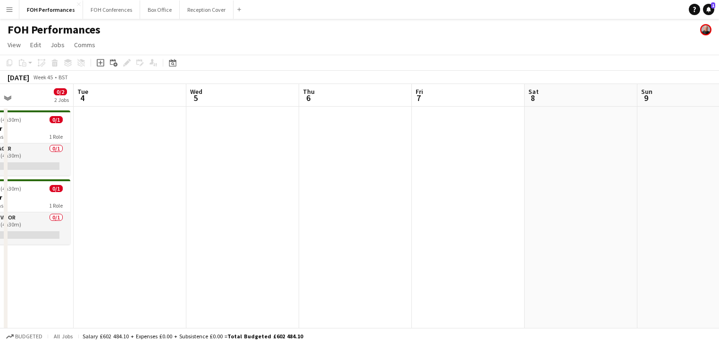
drag, startPoint x: 617, startPoint y: 234, endPoint x: 504, endPoint y: 206, distance: 116.6
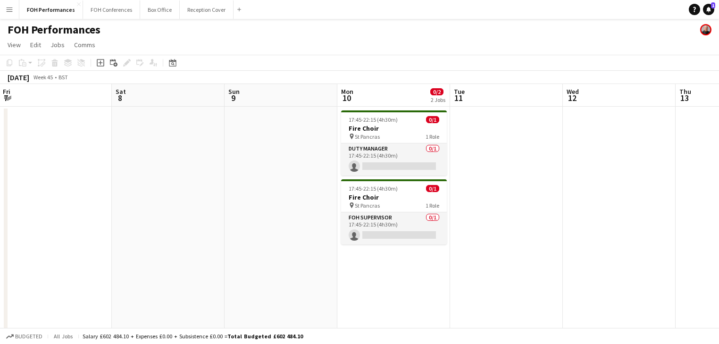
drag, startPoint x: 443, startPoint y: 220, endPoint x: 197, endPoint y: 198, distance: 246.8
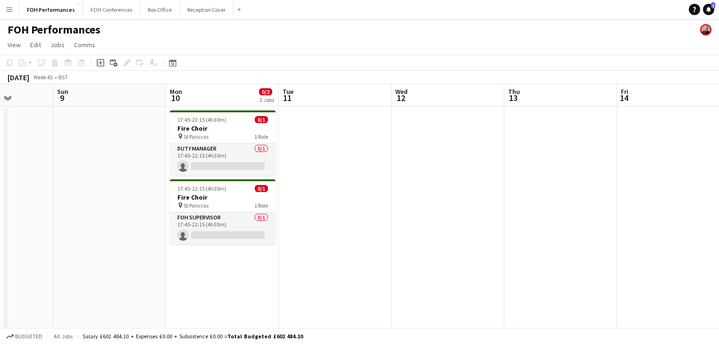
drag, startPoint x: 605, startPoint y: 196, endPoint x: 162, endPoint y: 59, distance: 464.1
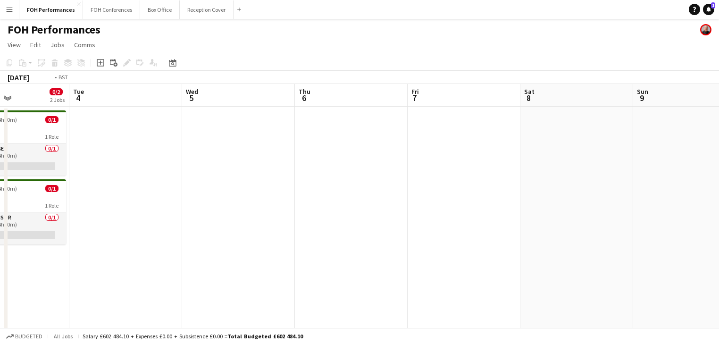
drag, startPoint x: 204, startPoint y: 185, endPoint x: 568, endPoint y: 159, distance: 364.8
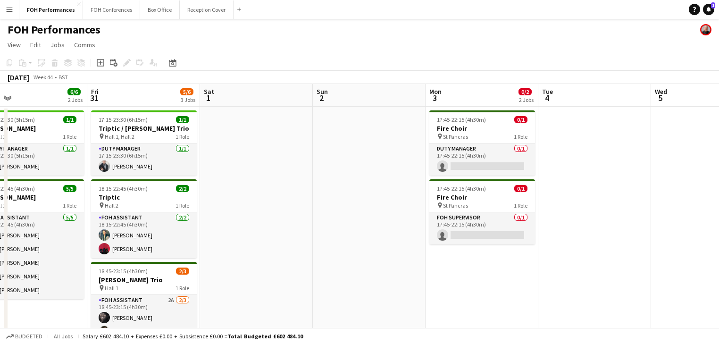
drag, startPoint x: 291, startPoint y: 203, endPoint x: 647, endPoint y: 179, distance: 357.1
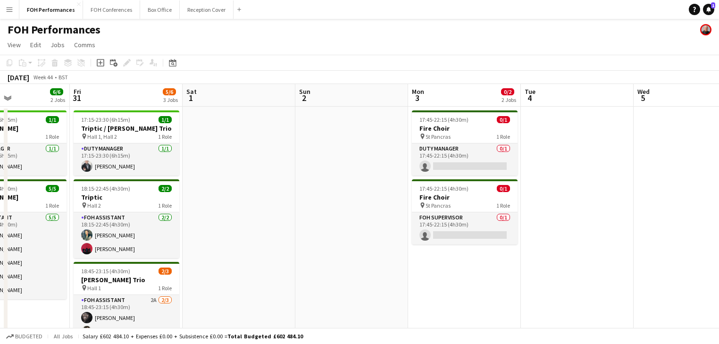
drag, startPoint x: 660, startPoint y: 179, endPoint x: 418, endPoint y: 166, distance: 242.5
drag, startPoint x: 624, startPoint y: 187, endPoint x: 600, endPoint y: 212, distance: 34.4
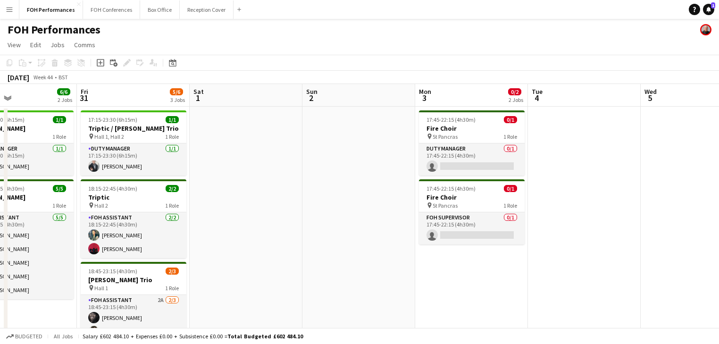
scroll to position [0, 228]
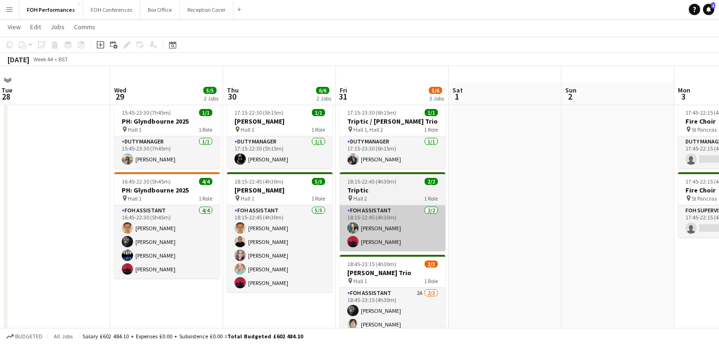
scroll to position [0, 0]
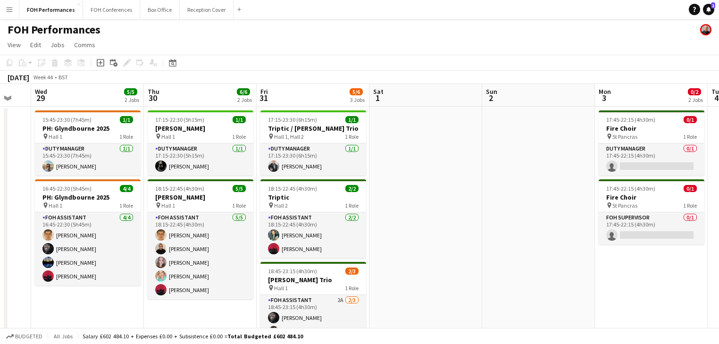
drag, startPoint x: 487, startPoint y: 195, endPoint x: 439, endPoint y: 189, distance: 48.5
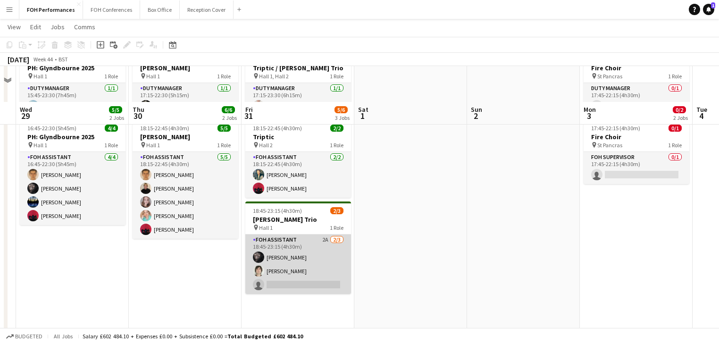
scroll to position [101, 0]
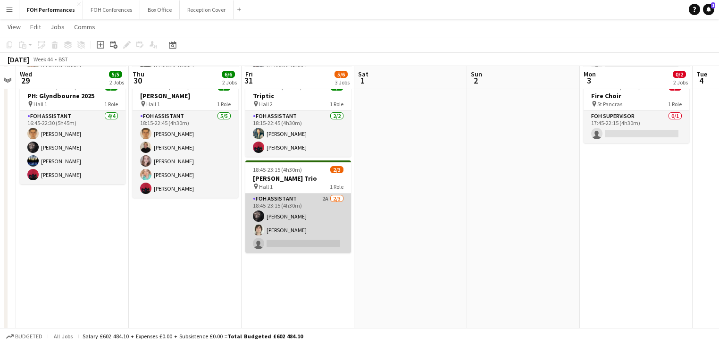
click at [296, 227] on app-card-role "FOH Assistant 2A [DATE] 18:45-23:15 (4h30m) [PERSON_NAME] [PERSON_NAME] single-…" at bounding box center [298, 222] width 106 height 59
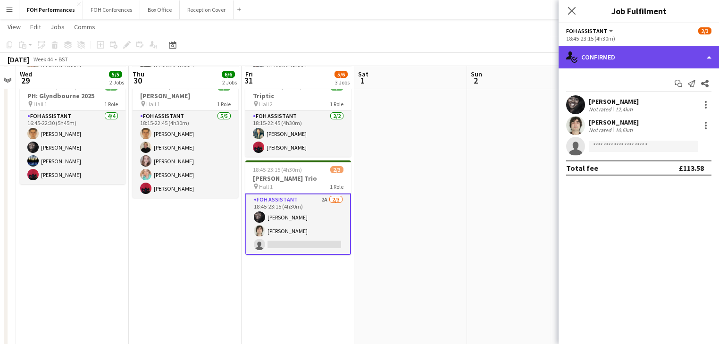
click at [624, 55] on div "single-neutral-actions-check-2 Confirmed" at bounding box center [639, 57] width 160 height 23
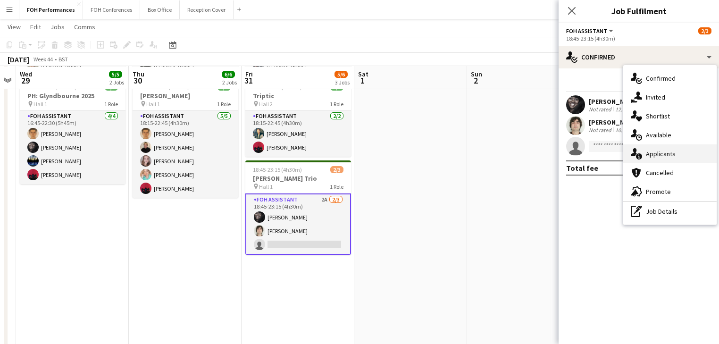
click at [669, 159] on div "single-neutral-actions-information Applicants" at bounding box center [669, 153] width 93 height 19
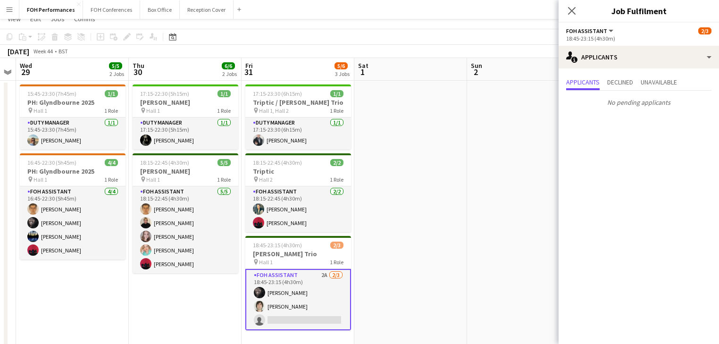
scroll to position [0, 0]
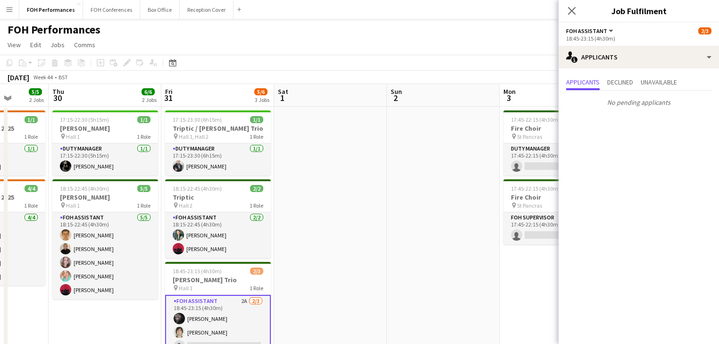
drag, startPoint x: 453, startPoint y: 182, endPoint x: 151, endPoint y: 167, distance: 301.9
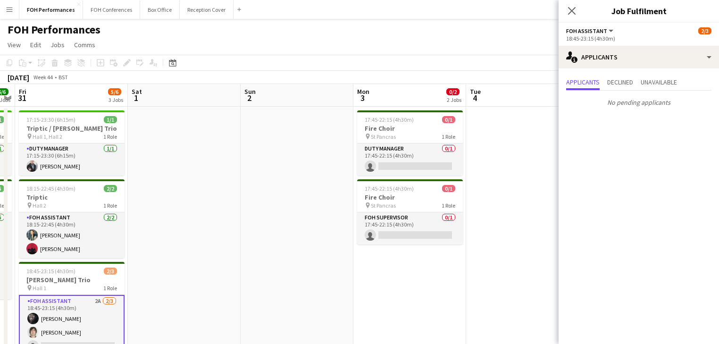
drag, startPoint x: 394, startPoint y: 213, endPoint x: 249, endPoint y: 201, distance: 146.2
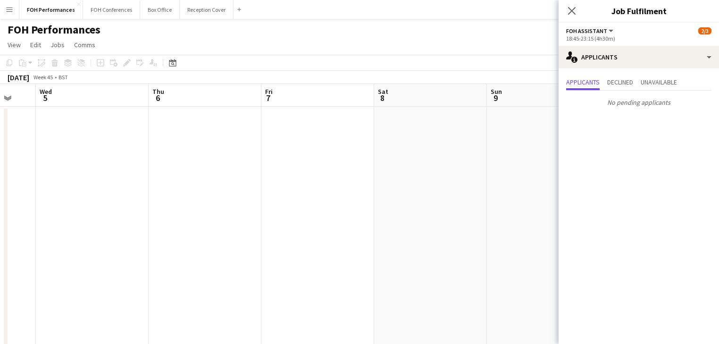
drag, startPoint x: 180, startPoint y: 191, endPoint x: 134, endPoint y: 190, distance: 45.8
drag, startPoint x: 401, startPoint y: 222, endPoint x: 97, endPoint y: 204, distance: 304.9
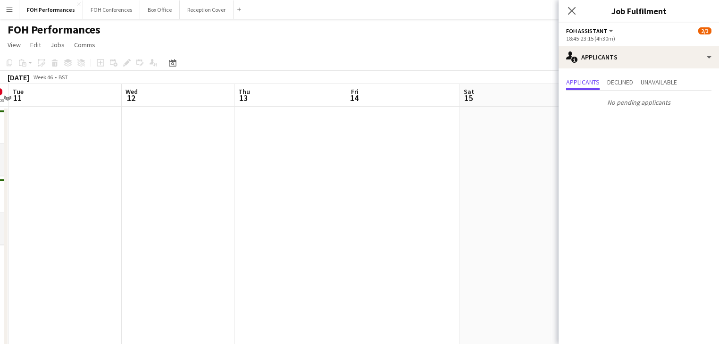
drag, startPoint x: 179, startPoint y: 216, endPoint x: 76, endPoint y: 201, distance: 103.9
